Goal: Information Seeking & Learning: Learn about a topic

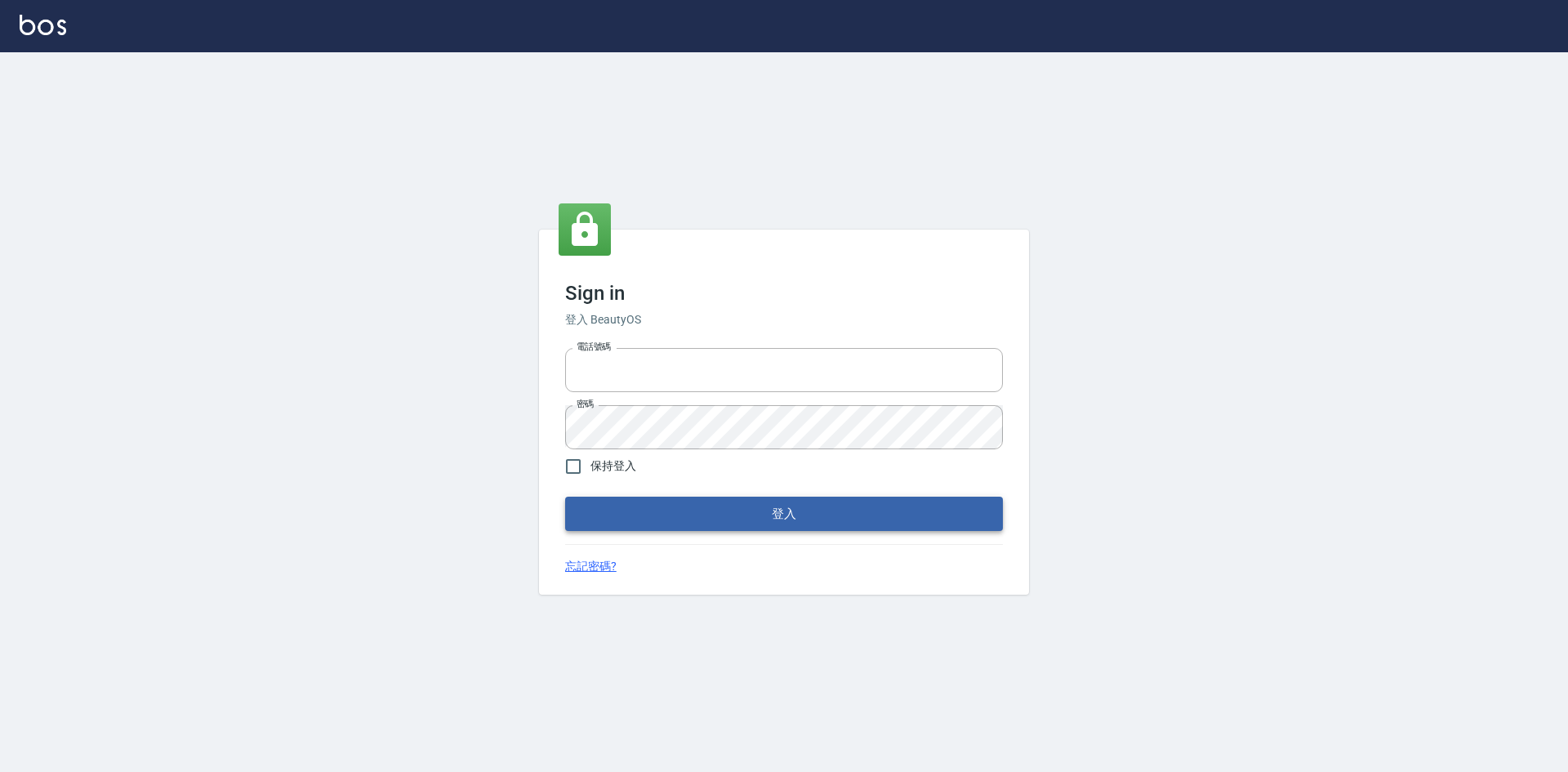
type input "0422211177"
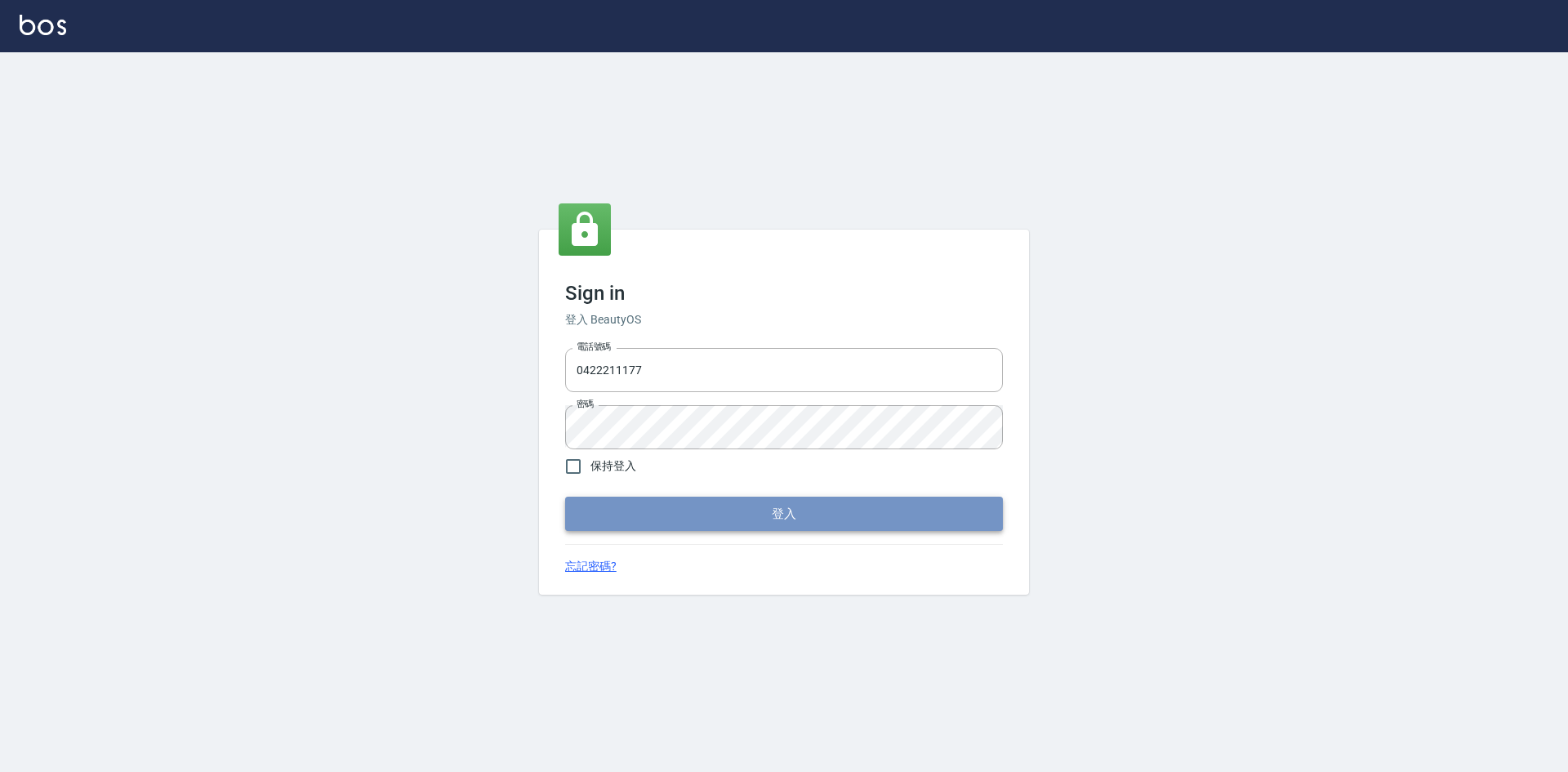
click at [844, 511] on button "登入" at bounding box center [784, 514] width 438 height 34
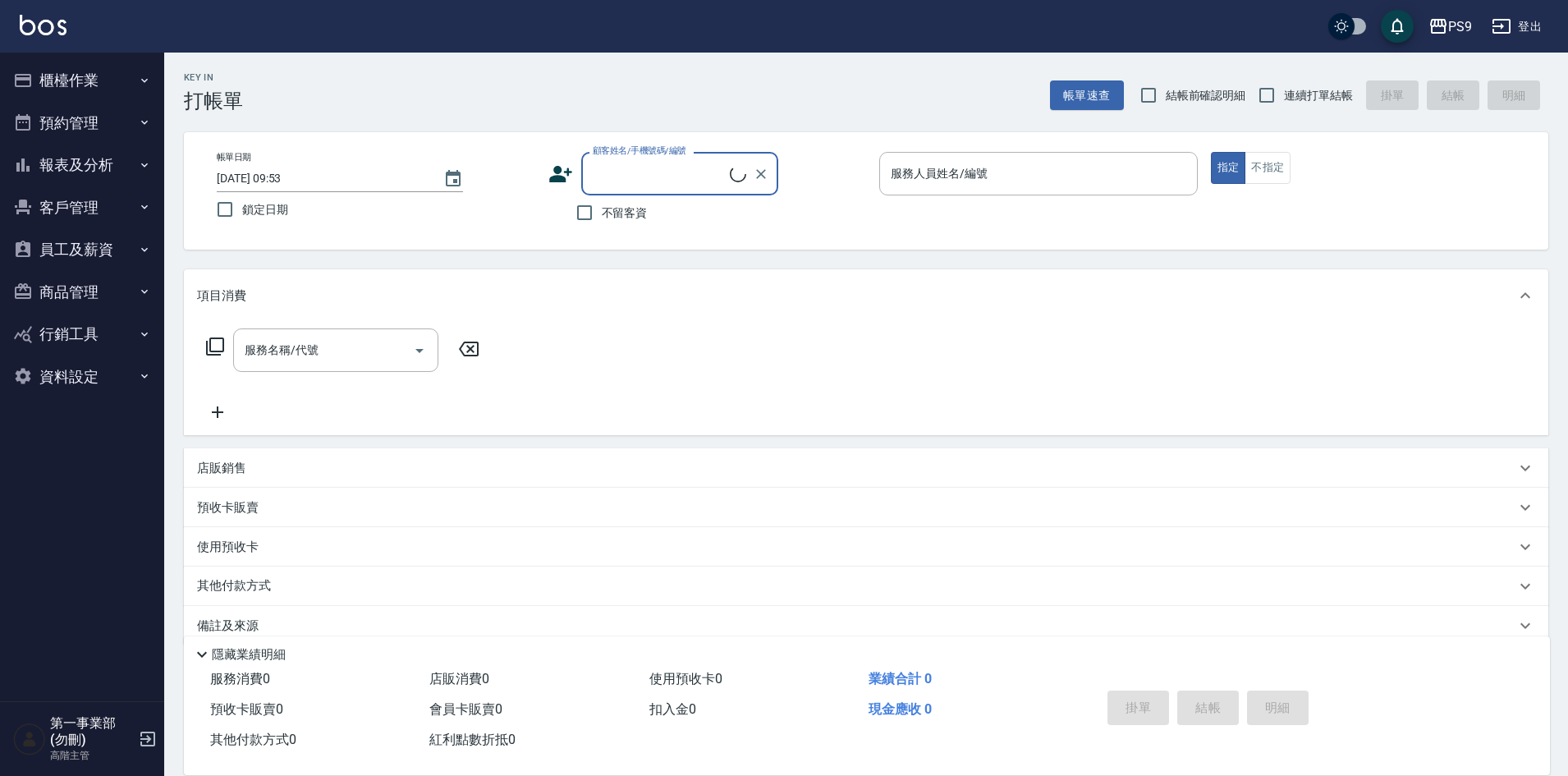
click at [71, 171] on button "報表及分析" at bounding box center [82, 165] width 151 height 43
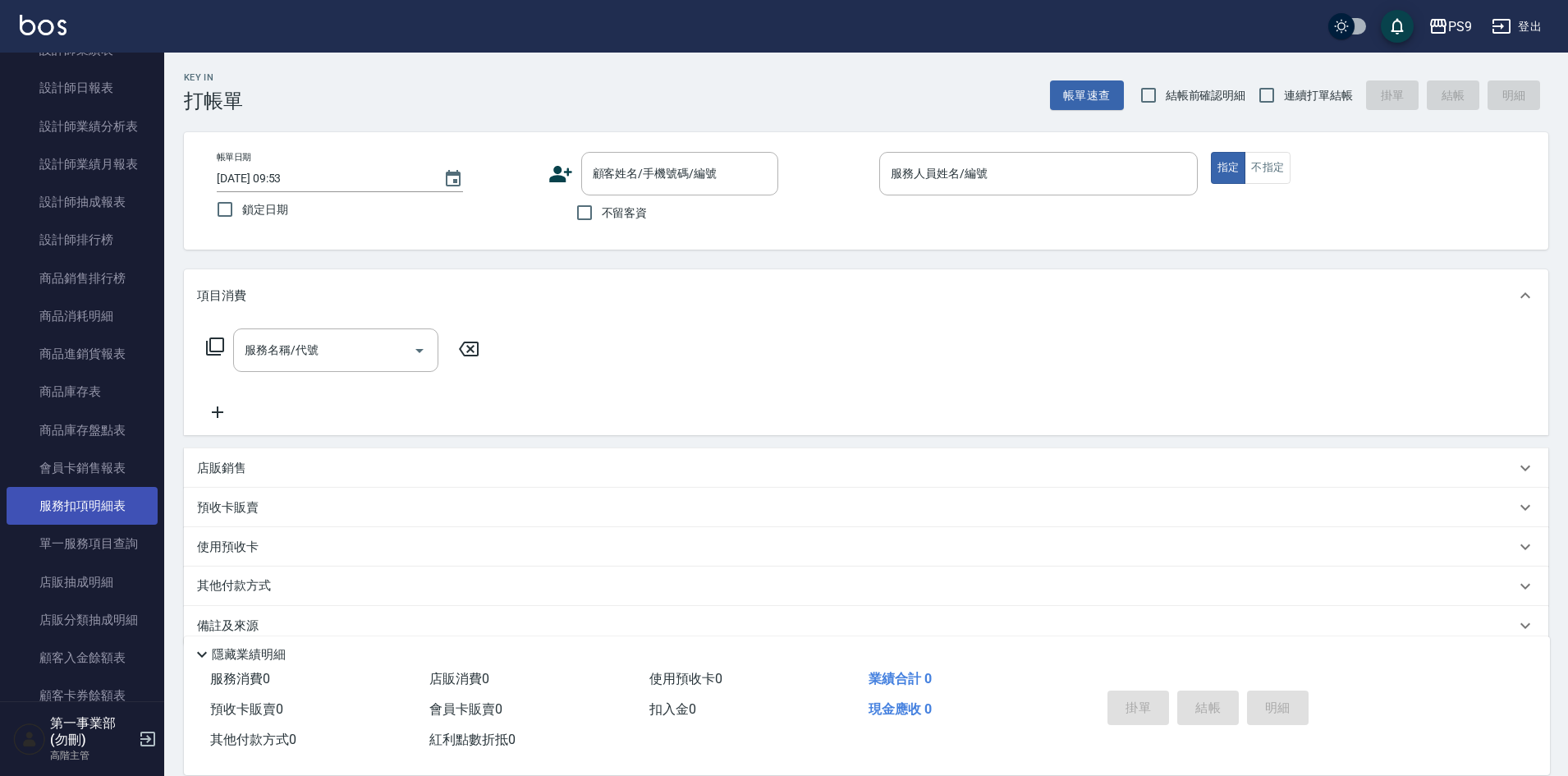
scroll to position [657, 0]
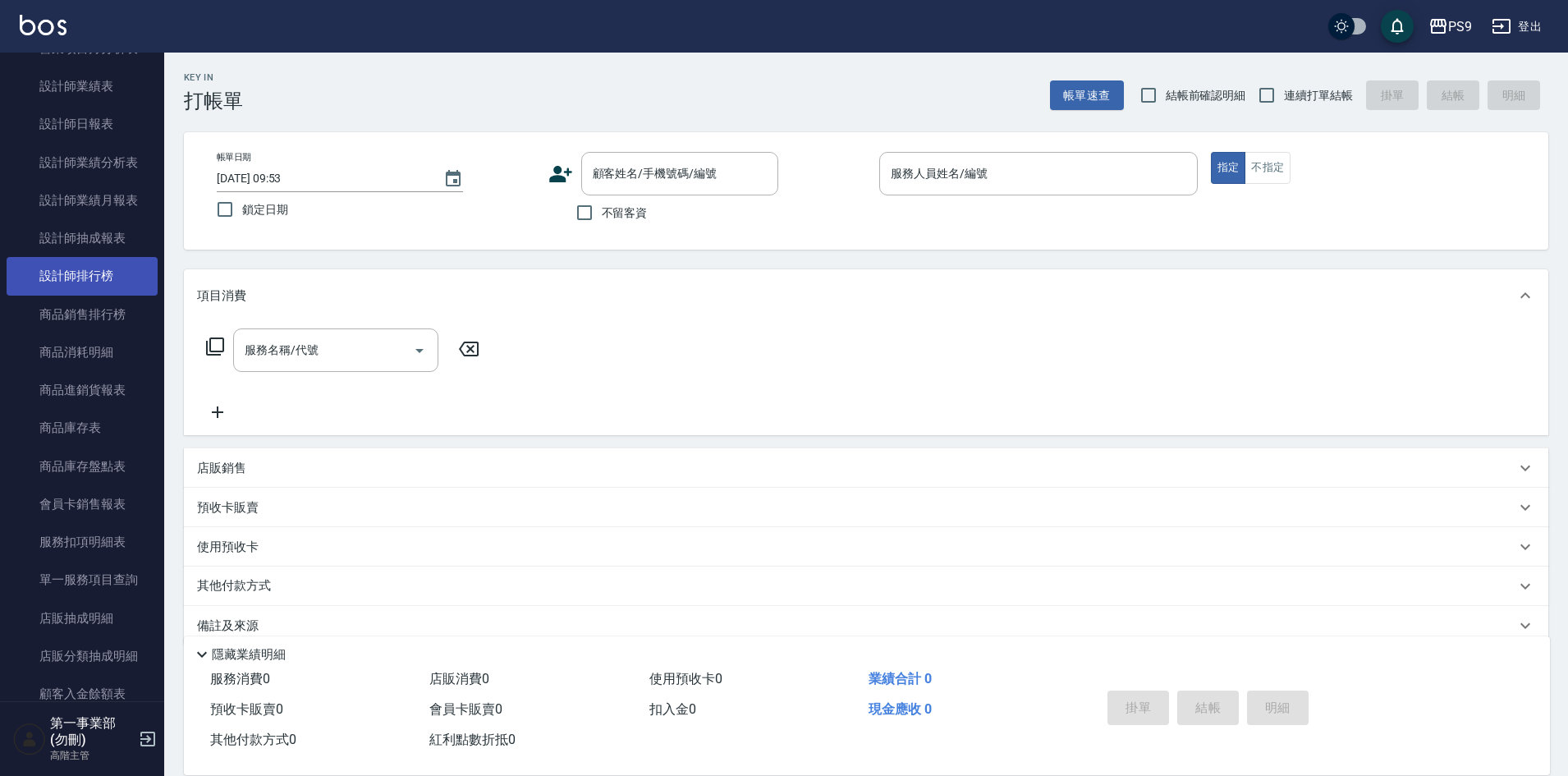
click at [98, 271] on link "設計師排行榜" at bounding box center [82, 275] width 151 height 37
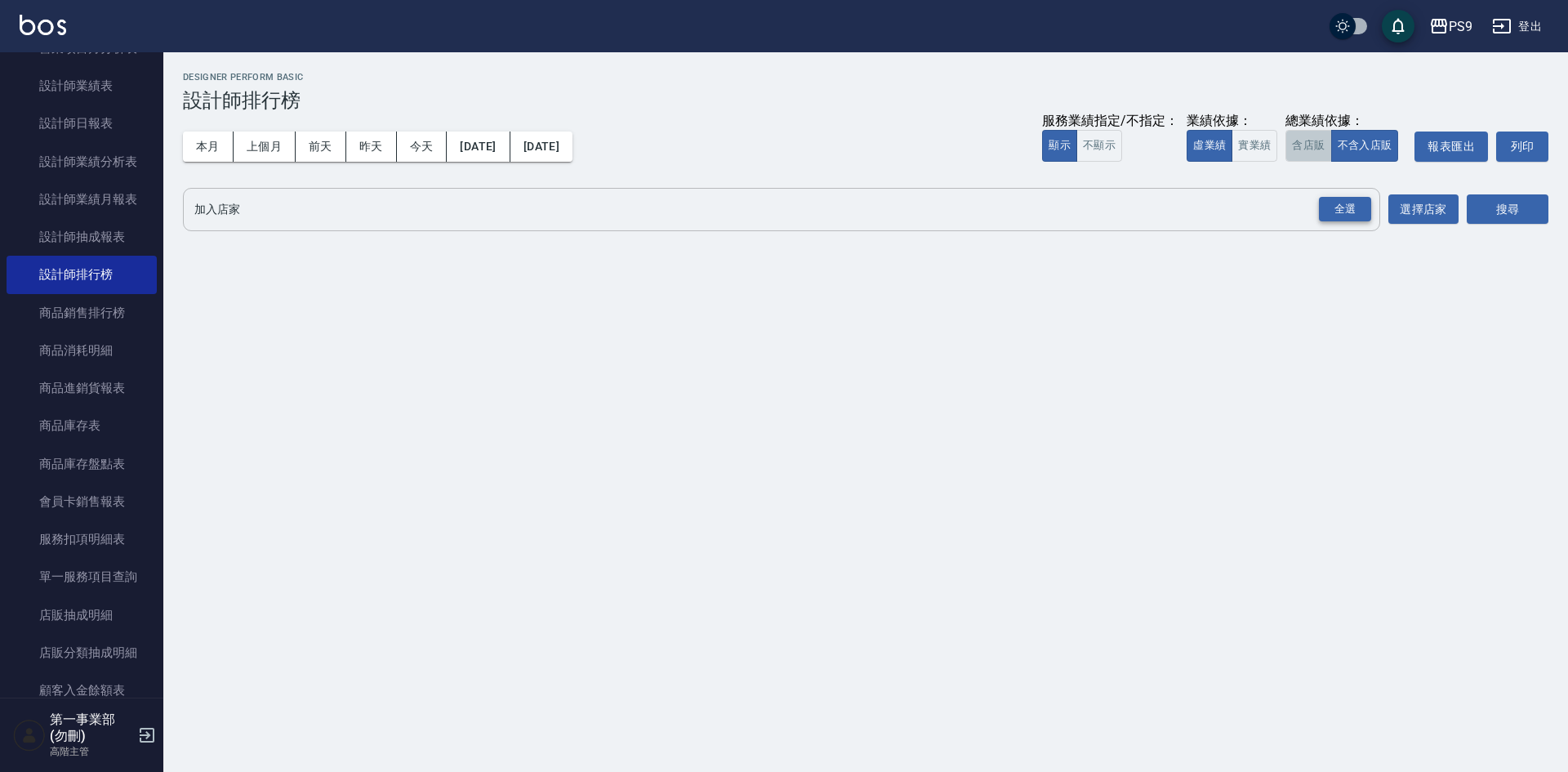
drag, startPoint x: 1308, startPoint y: 147, endPoint x: 1319, endPoint y: 214, distance: 67.9
click at [1308, 151] on button "含店販" at bounding box center [1308, 145] width 45 height 32
click at [1338, 215] on div "全選" at bounding box center [1345, 209] width 53 height 25
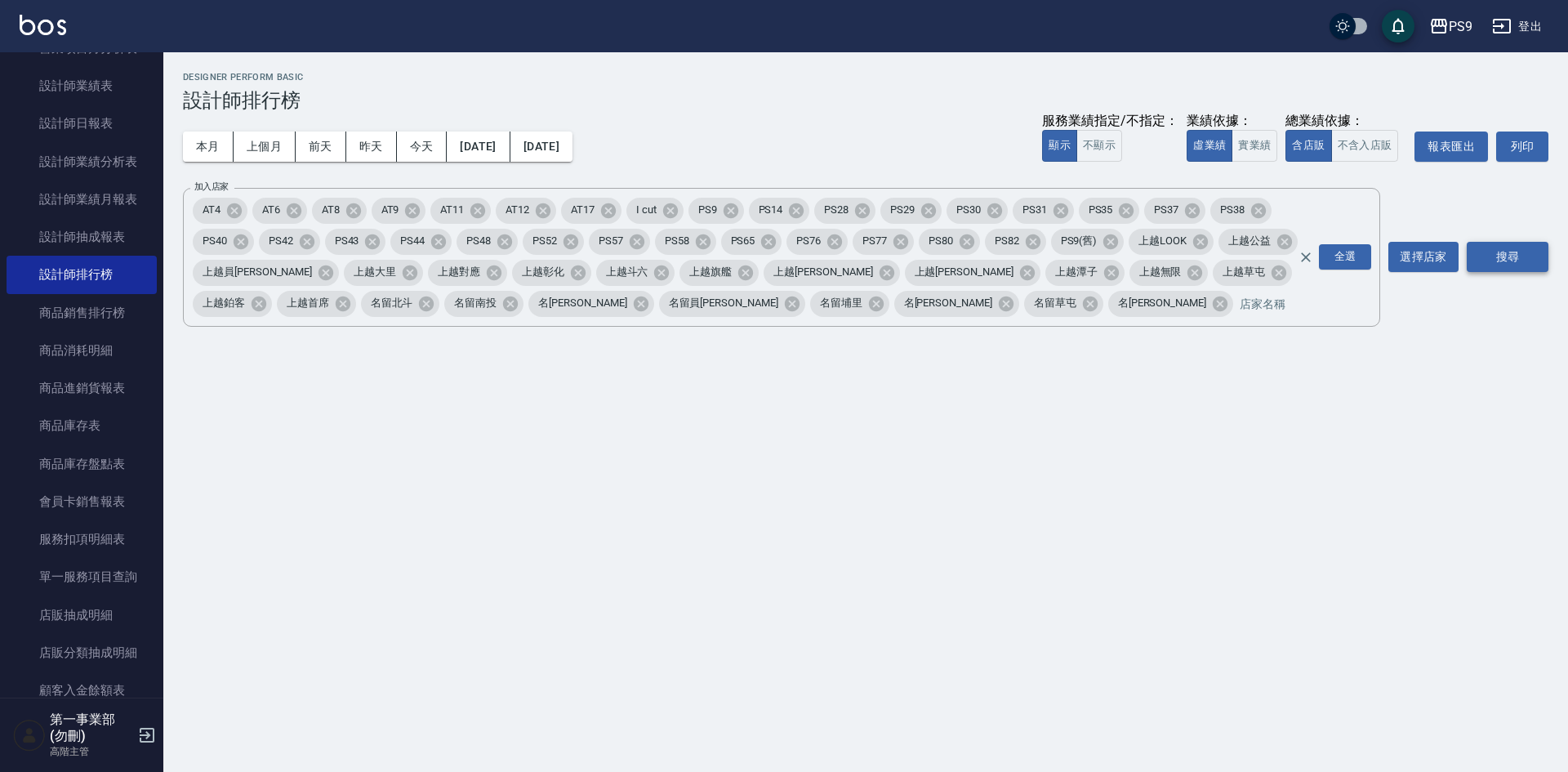
click at [1471, 256] on button "搜尋" at bounding box center [1507, 256] width 82 height 30
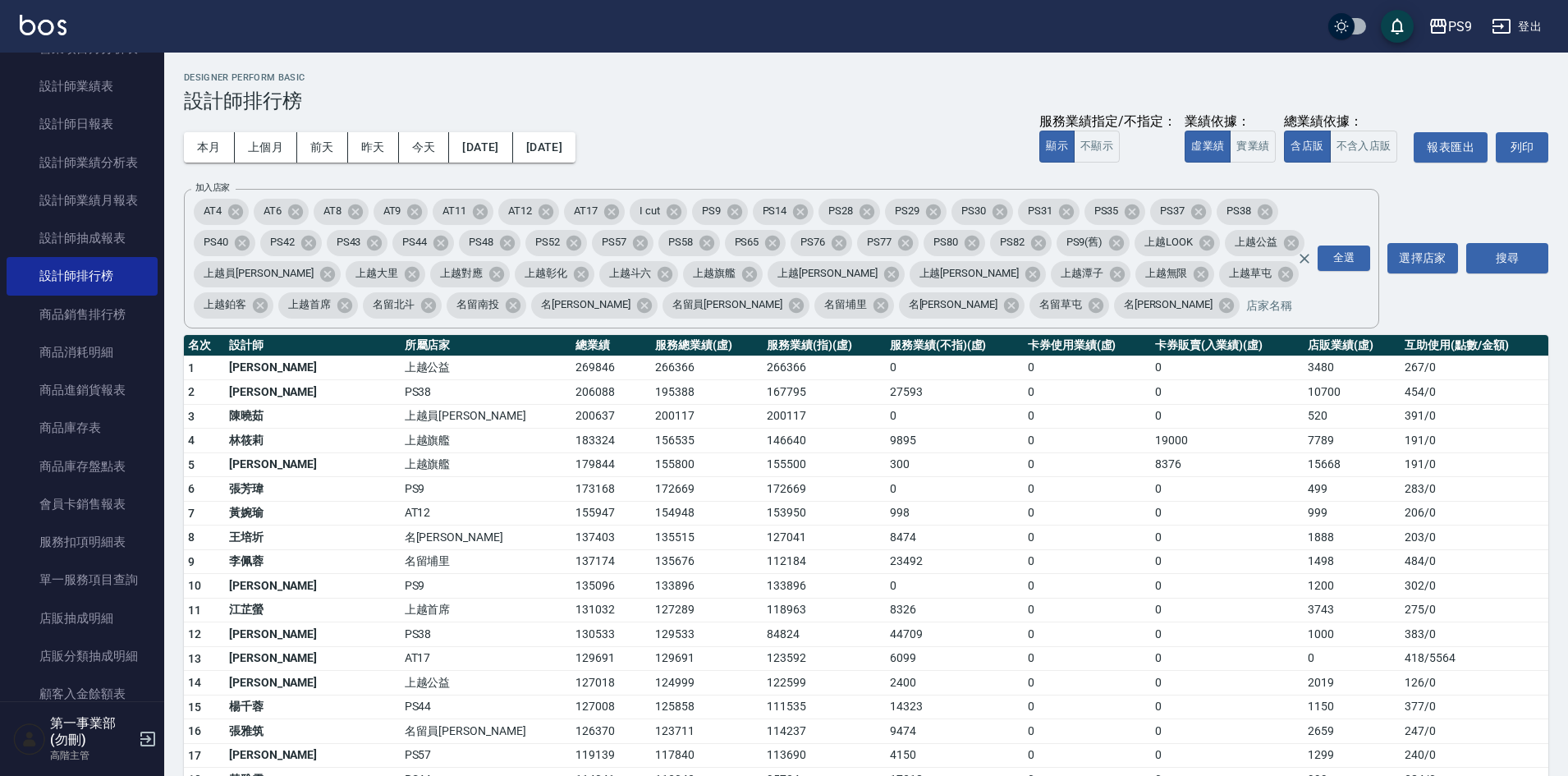
click at [951, 599] on td "8326" at bounding box center [954, 609] width 137 height 25
click at [821, 123] on div "本月 上個月 前天 昨天 今天 [DATE] [DATE] 服務業績指定/不指定： 顯示 不顯示 業績依據： 虛業績 實業績 總業績依據： 含店販 不含入店販…" at bounding box center [866, 148] width 1364 height 70
click at [796, 92] on h3 "設計師排行榜" at bounding box center [866, 100] width 1364 height 23
click at [852, 124] on div "本月 上個月 前天 昨天 今天 [DATE] [DATE] 服務業績指定/不指定： 顯示 不顯示 業績依據： 虛業績 實業績 總業績依據： 含店販 不含入店販…" at bounding box center [866, 148] width 1364 height 70
click at [886, 551] on td "23492" at bounding box center [954, 561] width 137 height 25
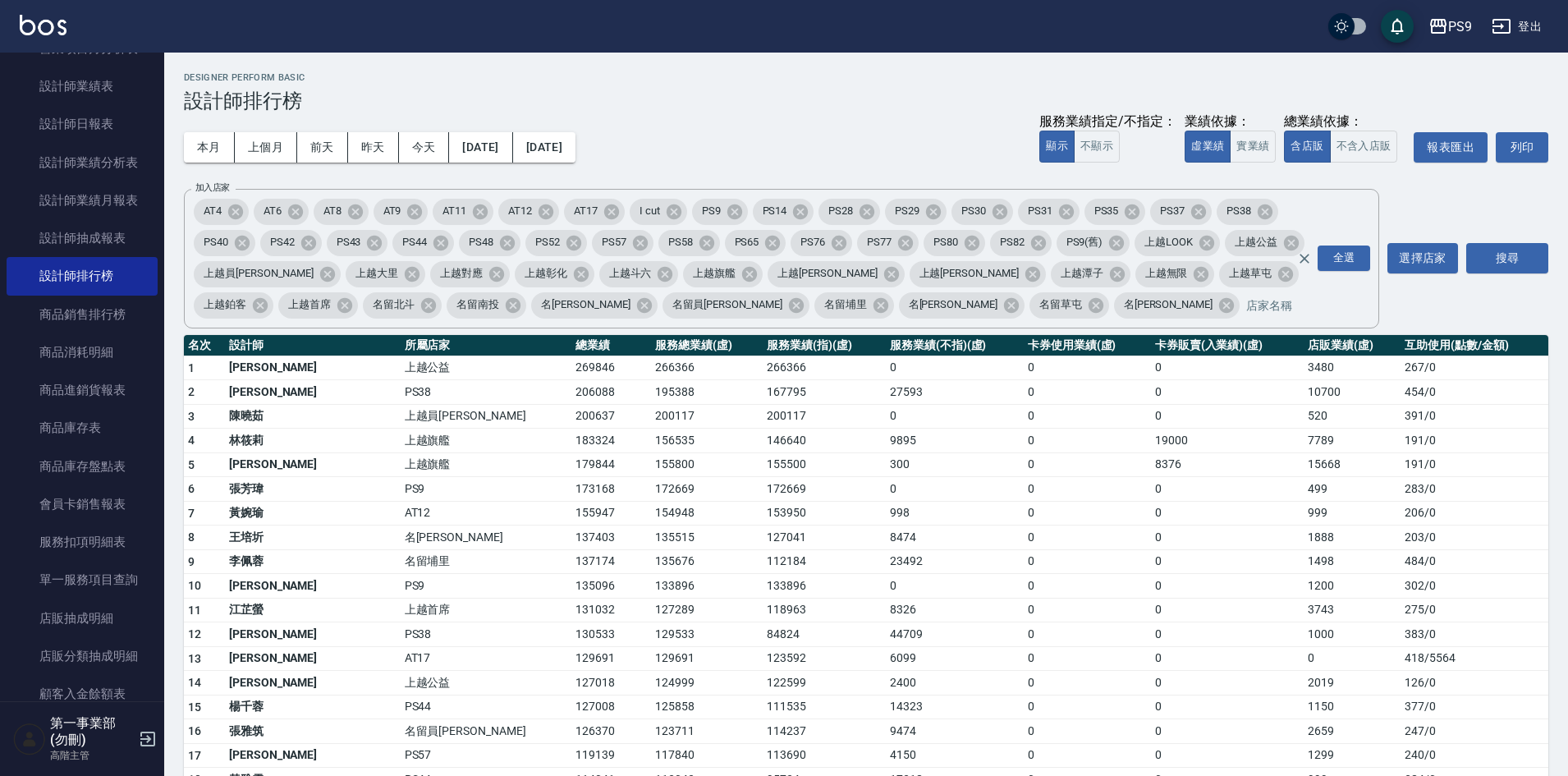
click at [817, 136] on div "本月 上個月 前天 昨天 今天 [DATE] [DATE] 服務業績指定/不指定： 顯示 不顯示 業績依據： 虛業績 實業績 總業績依據： 含店販 不含入店販…" at bounding box center [866, 148] width 1364 height 70
click at [935, 87] on div "Designer Perform Basic 設計師排行榜" at bounding box center [866, 92] width 1364 height 40
click at [651, 526] on td "135515" at bounding box center [707, 537] width 112 height 25
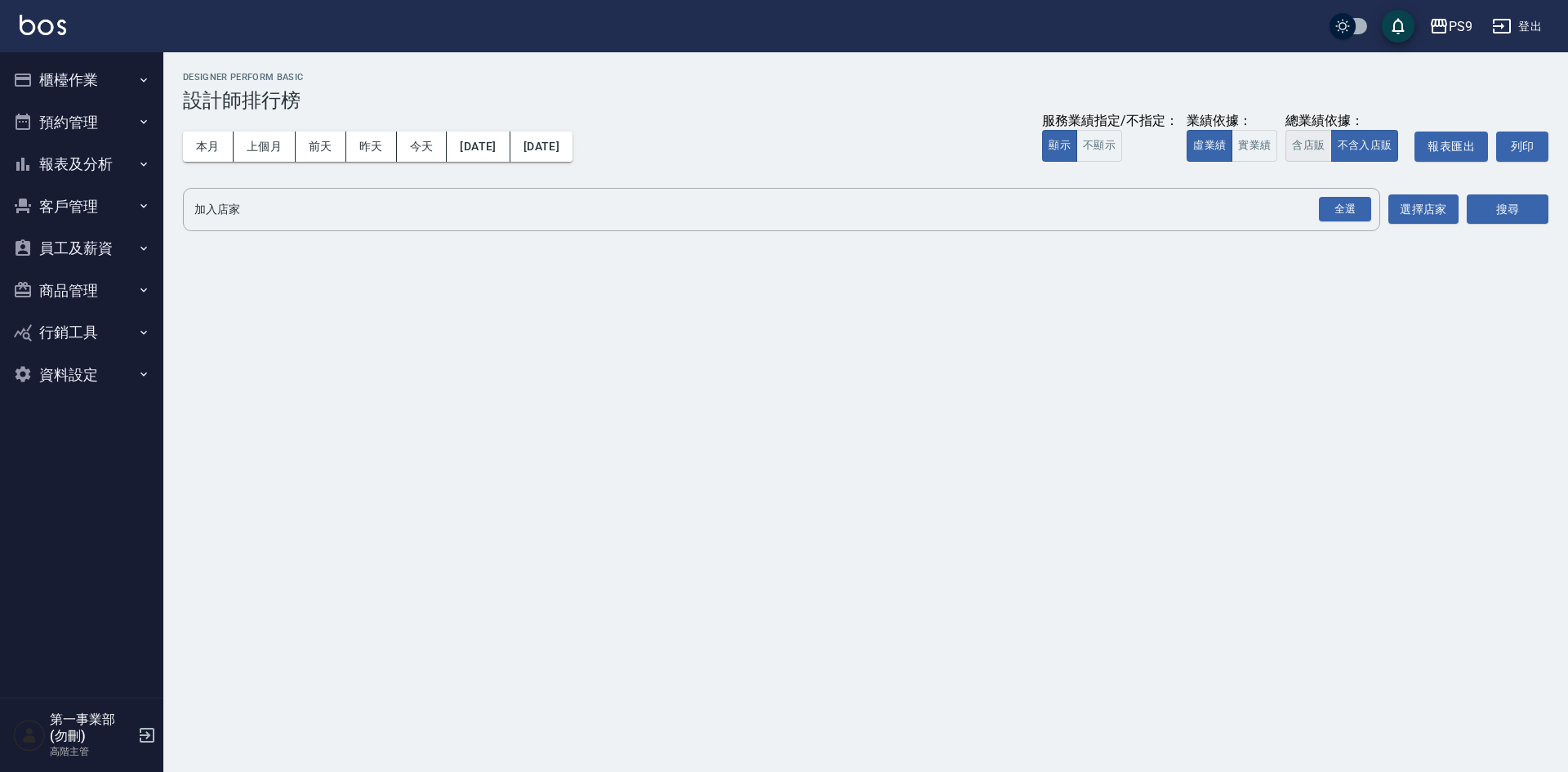
click at [1316, 144] on button "含店販" at bounding box center [1308, 145] width 45 height 32
click at [1349, 213] on div "全選" at bounding box center [1345, 209] width 53 height 25
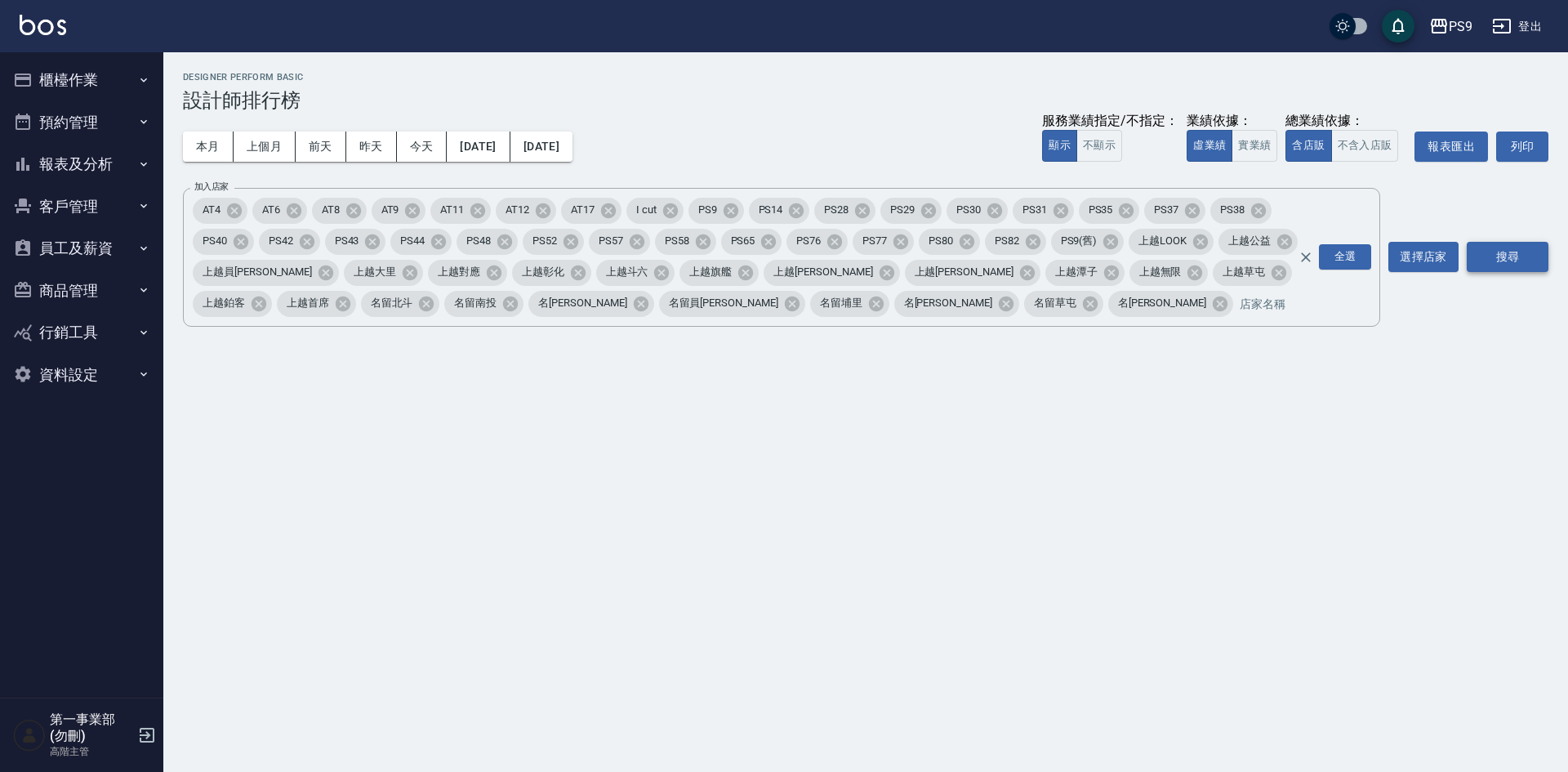
click at [1517, 259] on button "搜尋" at bounding box center [1507, 256] width 82 height 30
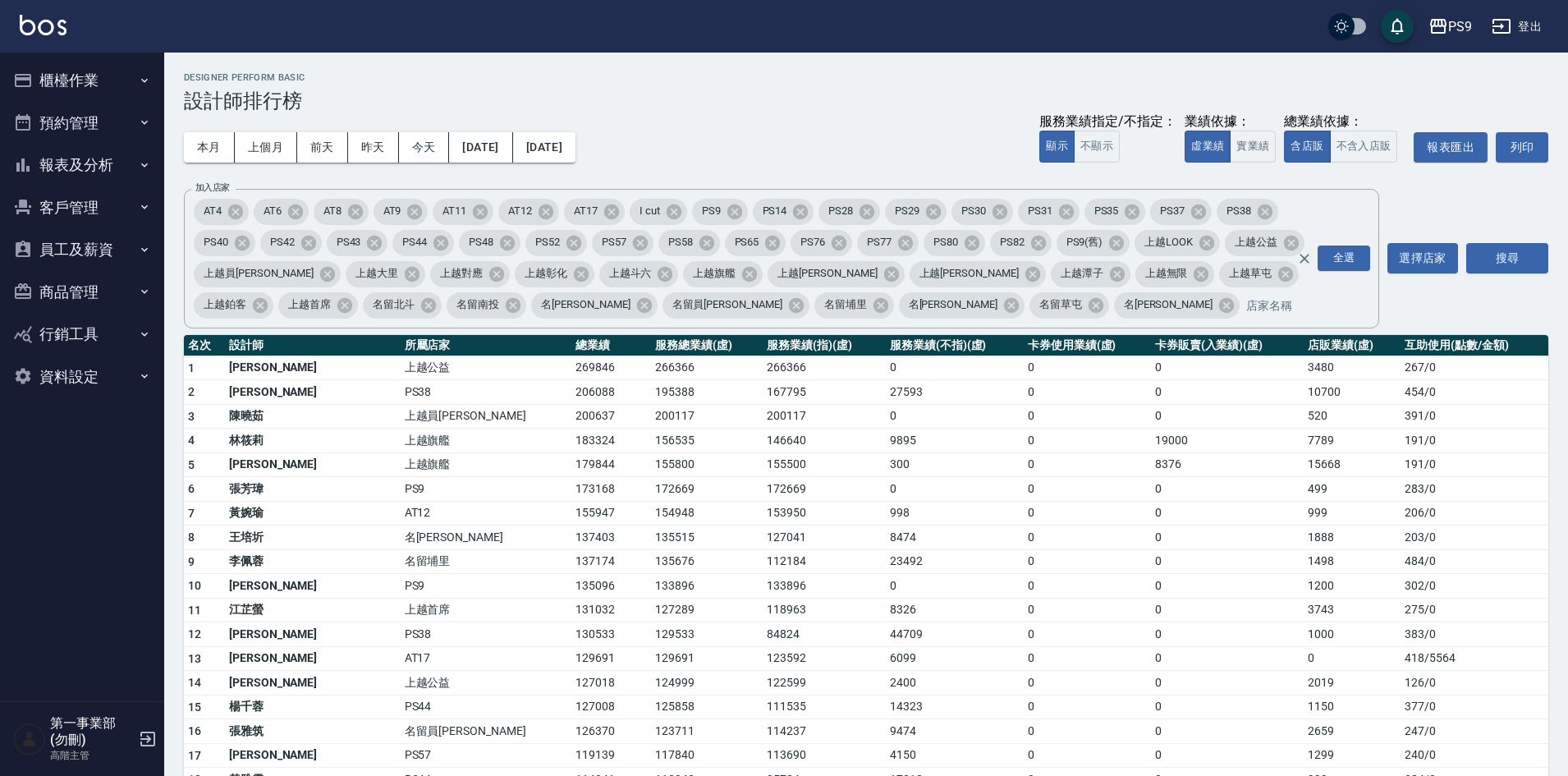
click at [927, 102] on h3 "設計師排行榜" at bounding box center [866, 100] width 1364 height 23
click at [908, 511] on td "998" at bounding box center [954, 513] width 137 height 25
click at [749, 110] on h3 "設計師排行榜" at bounding box center [866, 100] width 1364 height 23
click at [849, 91] on h3 "設計師排行榜" at bounding box center [866, 100] width 1364 height 23
click at [1010, 132] on div "本月 上個月 前天 昨天 今天 [DATE] [DATE] 服務業績指定/不指定： 顯示 不顯示 業績依據： 虛業績 實業績 總業績依據： 含店販 不含入店販…" at bounding box center [866, 148] width 1364 height 70
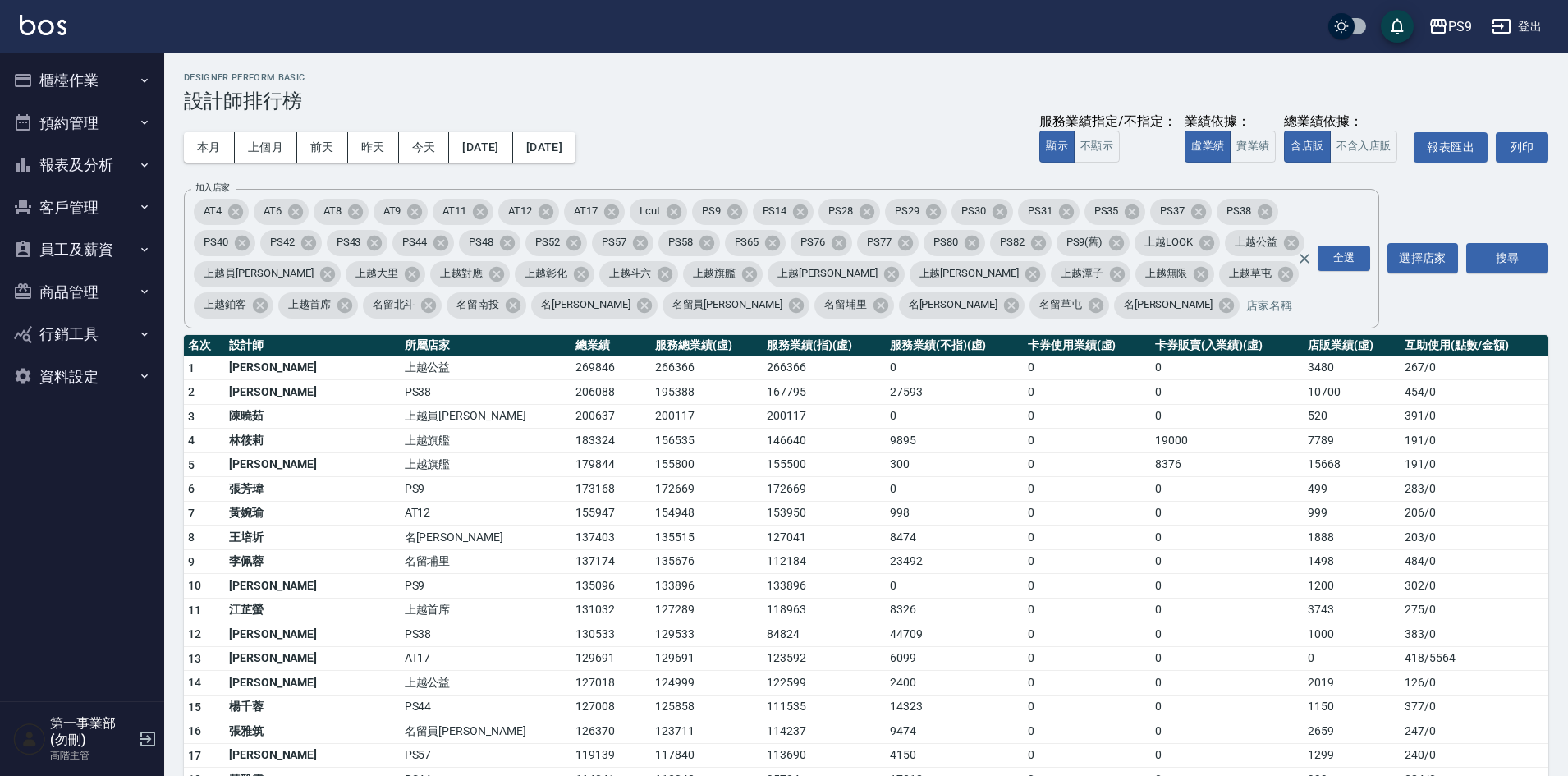
drag, startPoint x: 927, startPoint y: 150, endPoint x: 1280, endPoint y: 1, distance: 383.2
click at [936, 145] on div "本月 上個月 前天 昨天 今天 [DATE] [DATE] 服務業績指定/不指定： 顯示 不顯示 業績依據： 虛業績 實業績 總業績依據： 含店販 不含入店販…" at bounding box center [866, 148] width 1364 height 70
